Goal: Find specific page/section: Find specific page/section

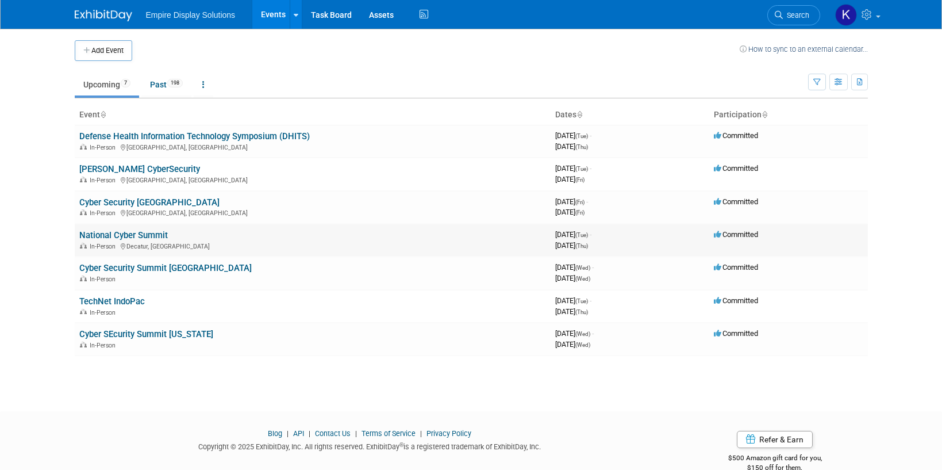
click at [118, 233] on link "National Cyber Summit" at bounding box center [123, 235] width 89 height 10
